Goal: Use online tool/utility: Utilize a website feature to perform a specific function

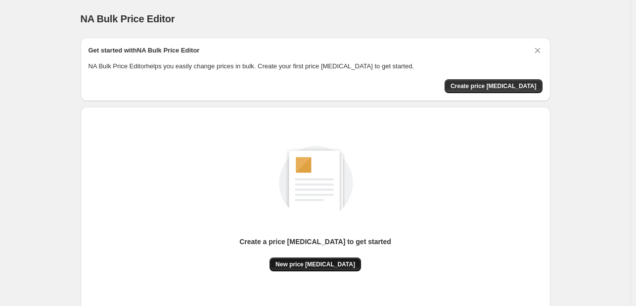
click at [296, 260] on button "New price change job" at bounding box center [316, 264] width 92 height 14
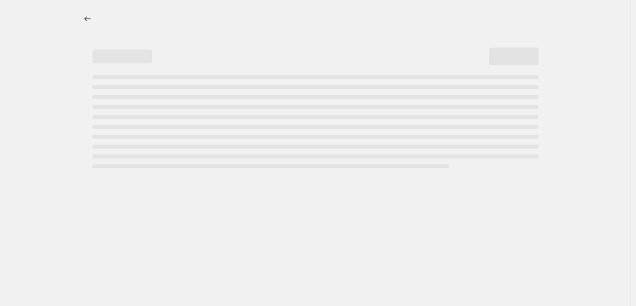
select select "percentage"
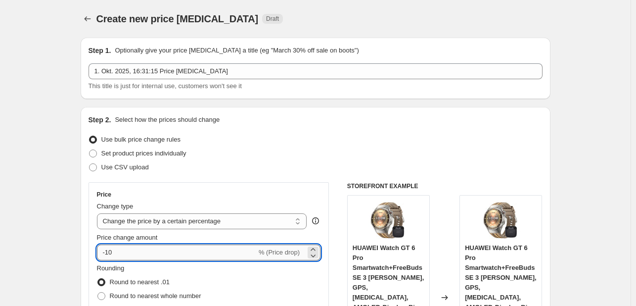
click at [205, 252] on input "-10" at bounding box center [177, 252] width 160 height 16
type input "-1"
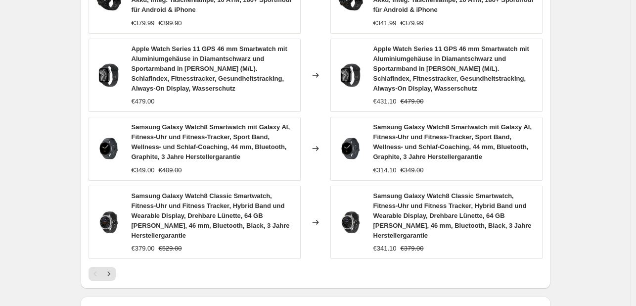
scroll to position [817, 0]
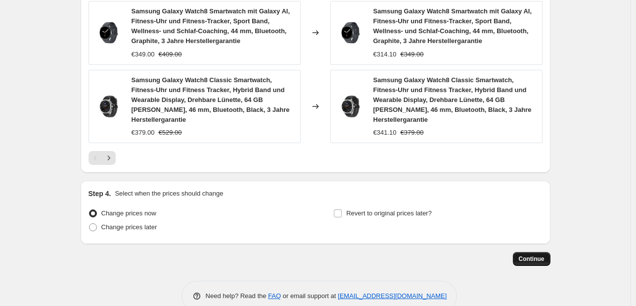
type input "-35"
click at [538, 255] on span "Continue" at bounding box center [532, 259] width 26 height 8
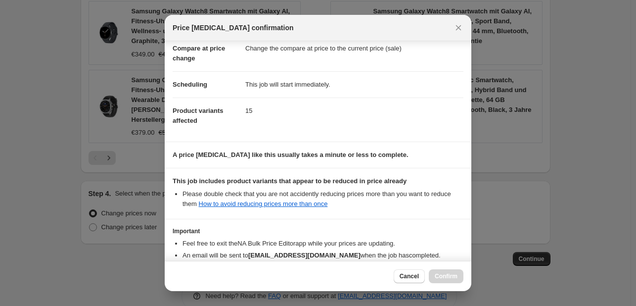
click at [247, 257] on li "An email will be sent to support@wristier.shop when the job has completed ." at bounding box center [323, 255] width 281 height 10
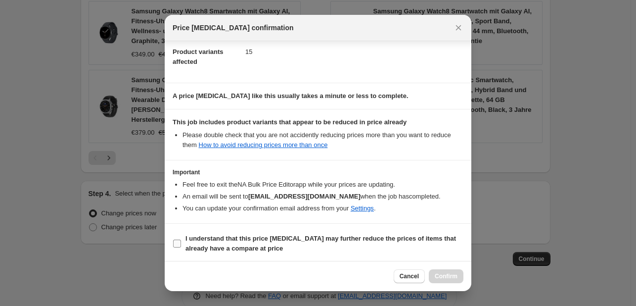
scroll to position [110, 0]
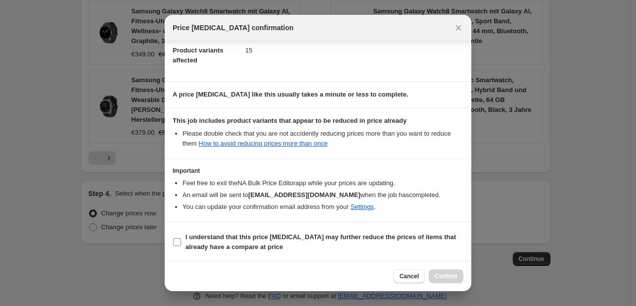
click at [245, 243] on b "I understand that this price change job may further reduce the prices of items …" at bounding box center [320, 241] width 271 height 17
click at [181, 243] on input "I understand that this price change job may further reduce the prices of items …" at bounding box center [177, 242] width 8 height 8
checkbox input "true"
click at [450, 274] on span "Confirm" at bounding box center [446, 276] width 23 height 8
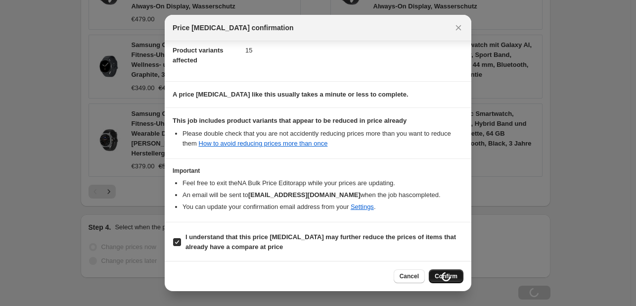
scroll to position [851, 0]
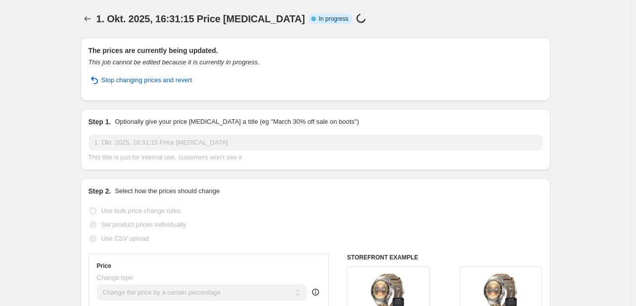
select select "percentage"
